Goal: Task Accomplishment & Management: Use online tool/utility

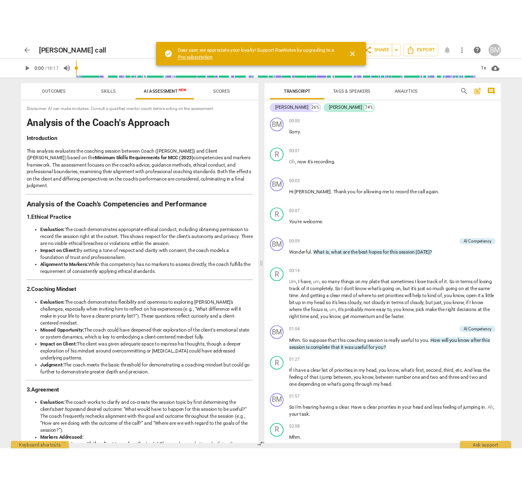
scroll to position [959, 0]
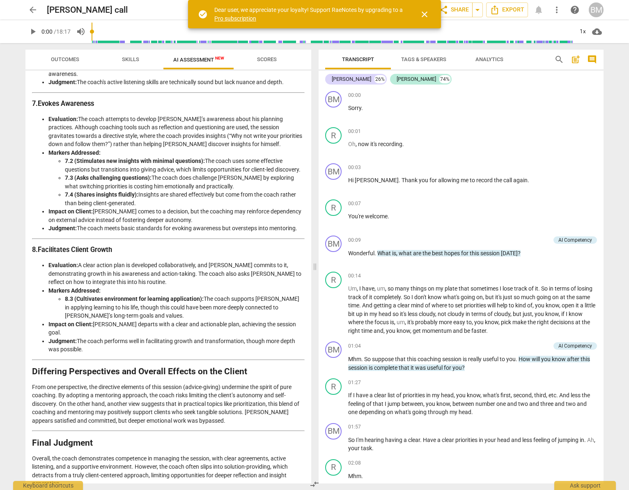
click at [30, 8] on span "arrow_back" at bounding box center [33, 10] width 10 height 10
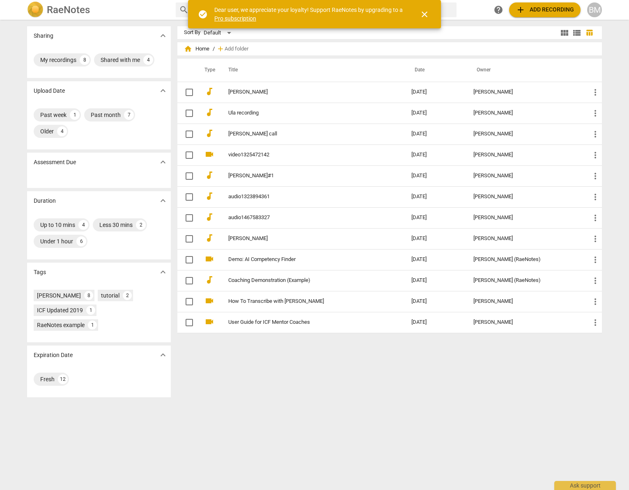
click at [423, 13] on span "close" at bounding box center [425, 14] width 10 height 10
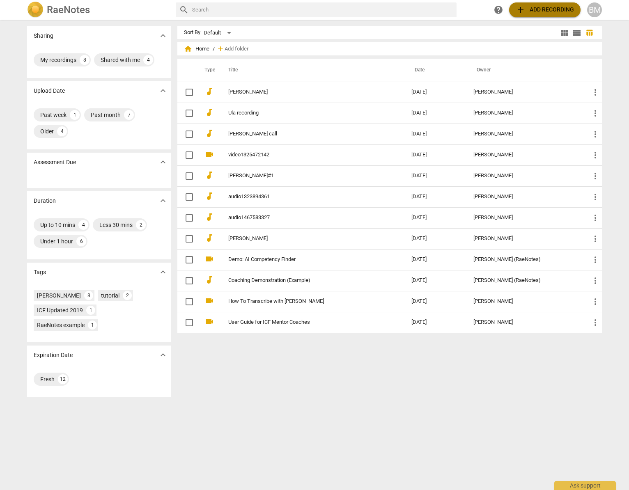
click at [540, 9] on span "add Add recording" at bounding box center [545, 10] width 58 height 10
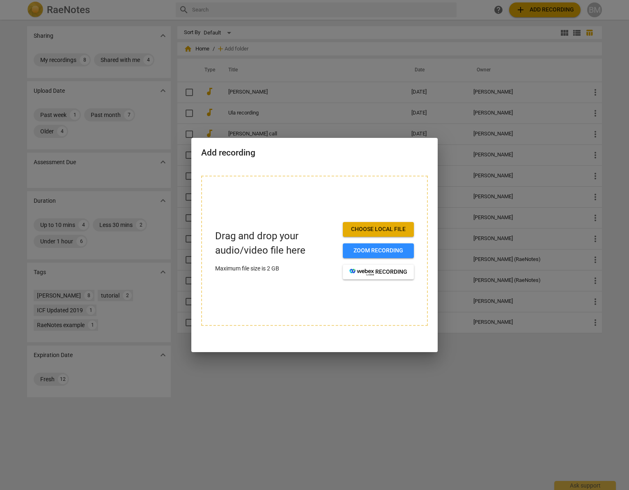
click at [388, 230] on span "Choose local file" at bounding box center [378, 229] width 58 height 8
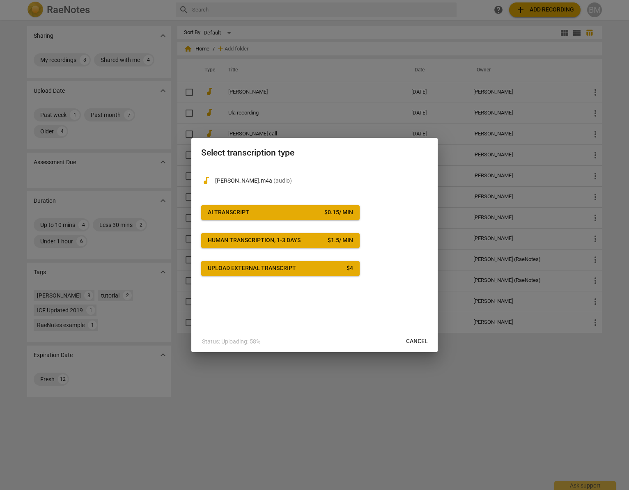
click at [270, 213] on span "AI Transcript $ 0.15 / min" at bounding box center [280, 213] width 145 height 8
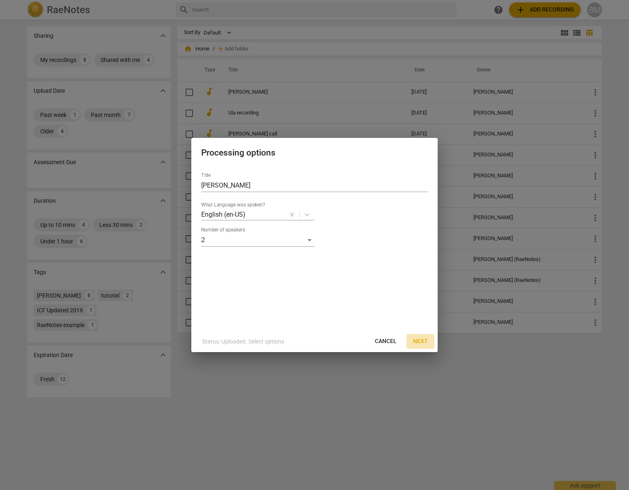
click at [421, 343] on span "Next" at bounding box center [420, 341] width 15 height 8
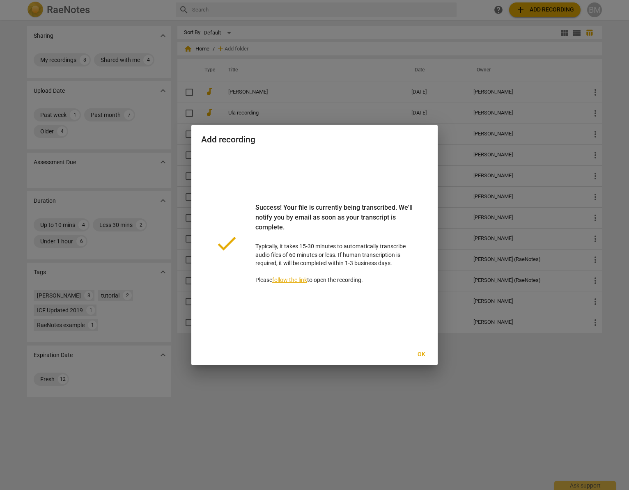
click at [420, 354] on span "Ok" at bounding box center [421, 355] width 13 height 8
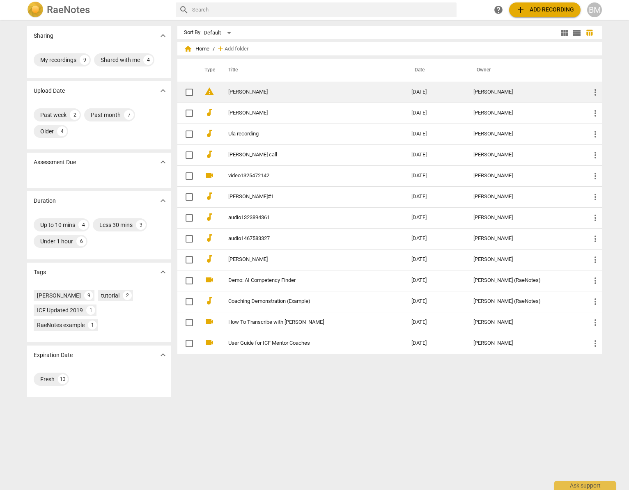
click at [243, 90] on link "[PERSON_NAME]" at bounding box center [305, 92] width 154 height 6
